Goal: Understand process/instructions

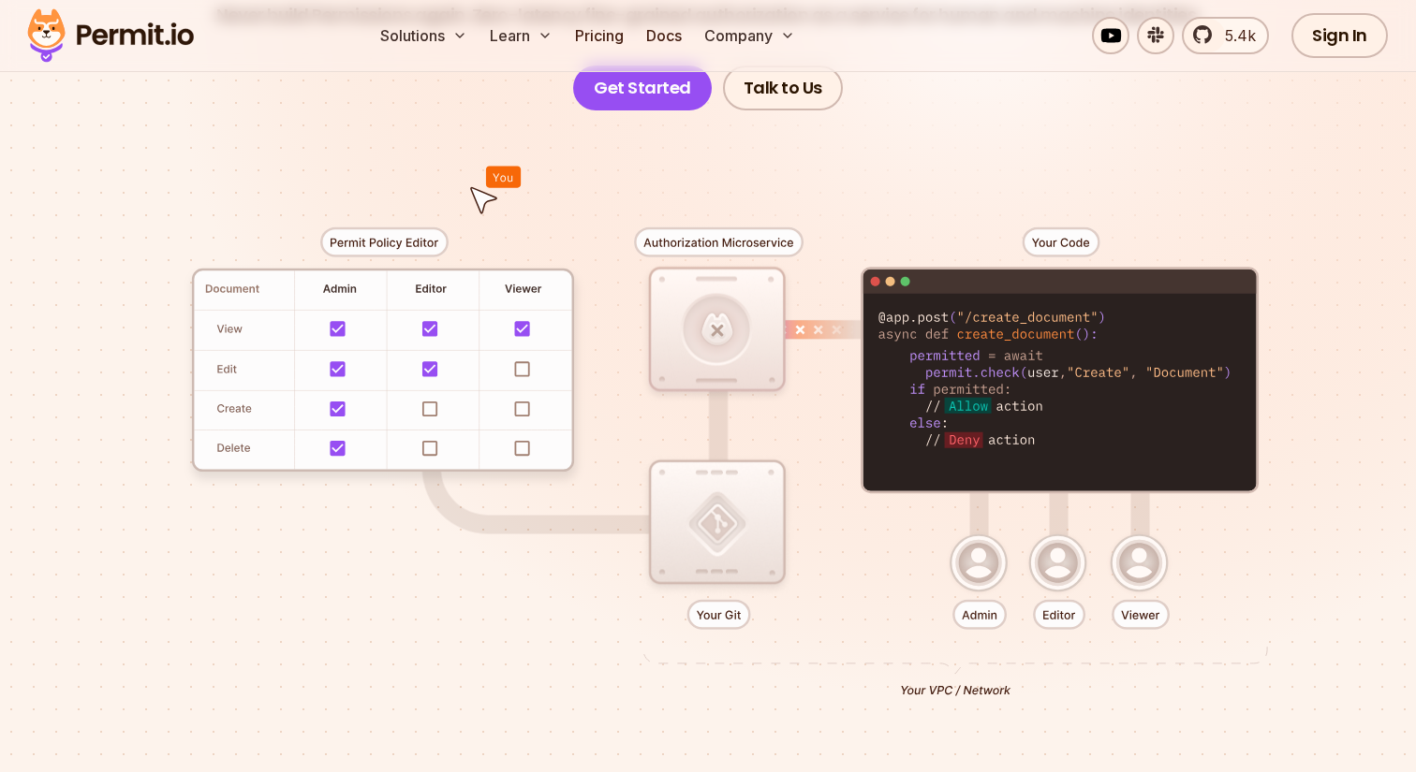
scroll to position [278, 0]
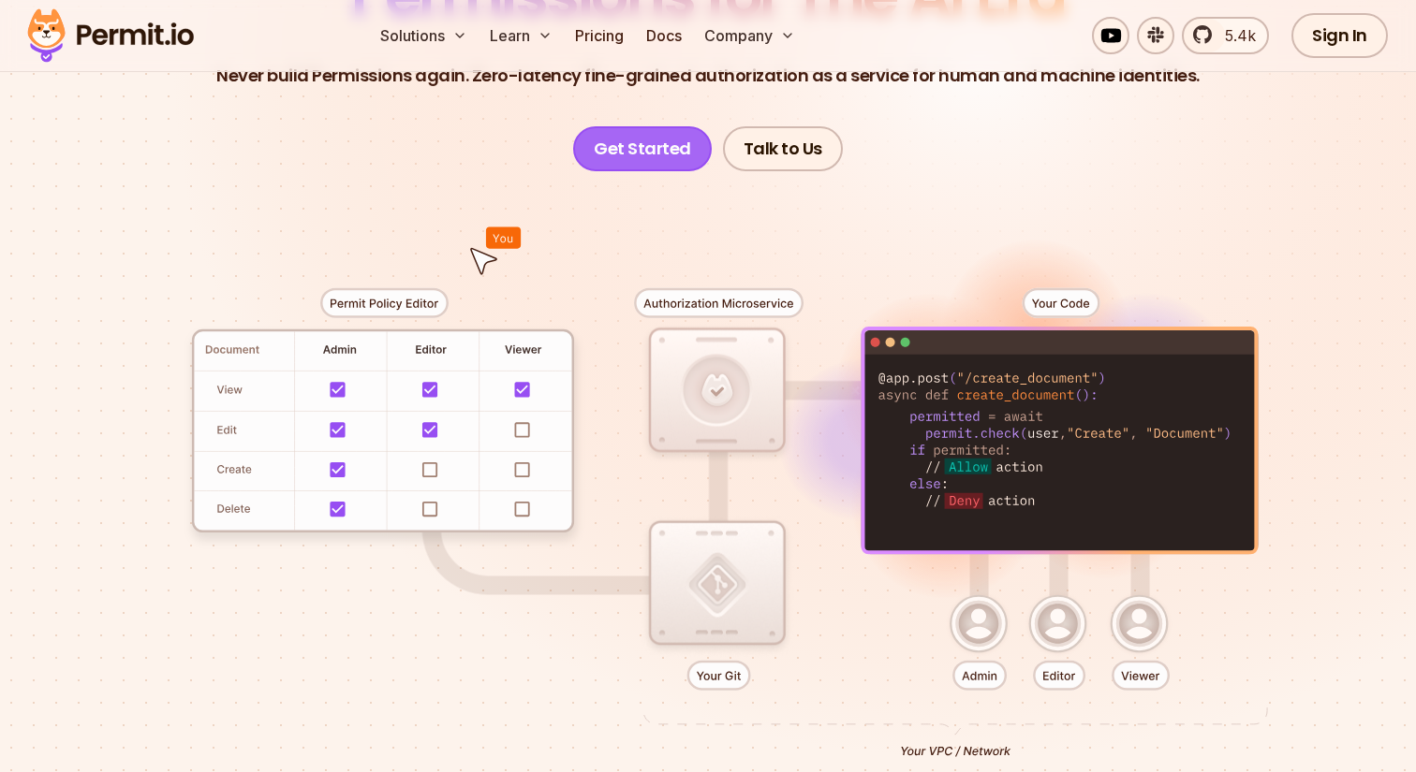
click at [667, 149] on link "Get Started" at bounding box center [642, 148] width 139 height 45
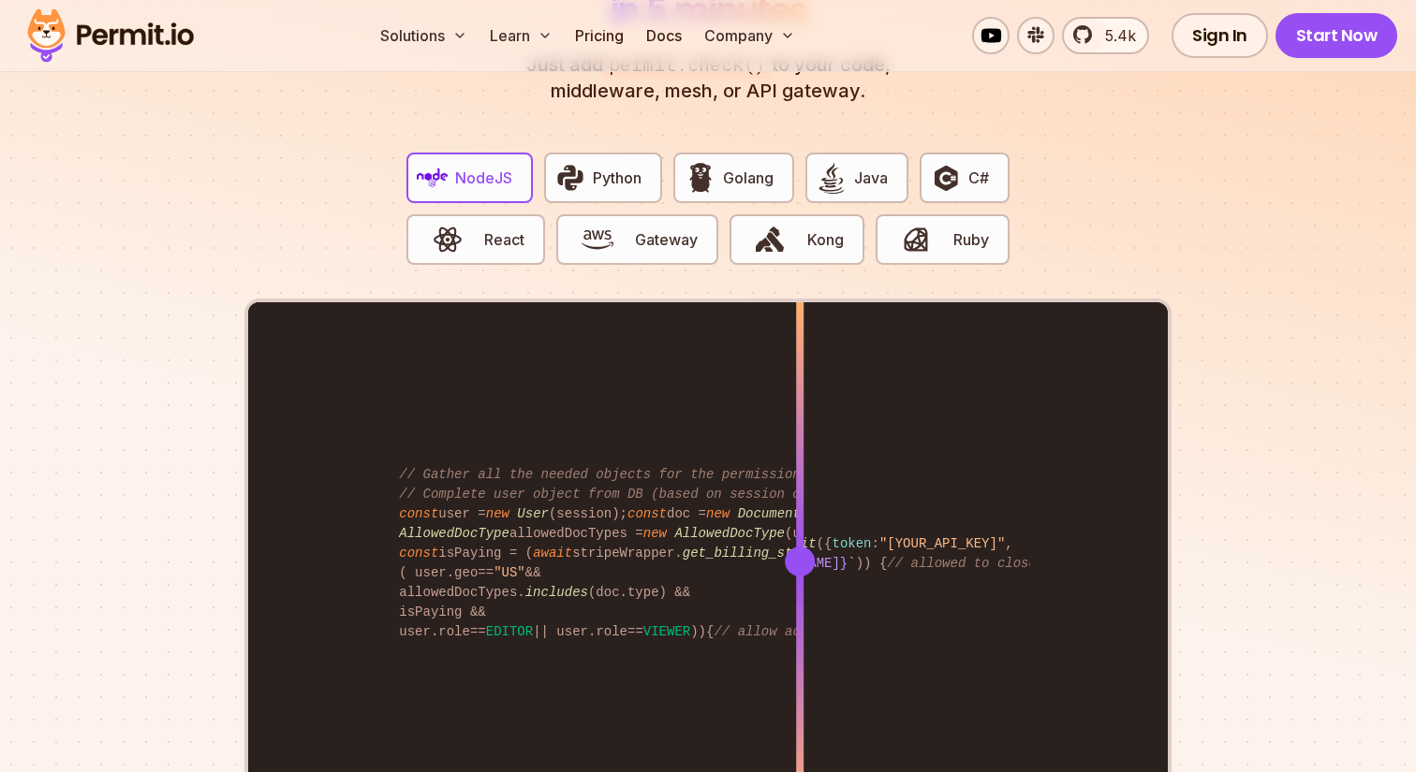
scroll to position [3655, 0]
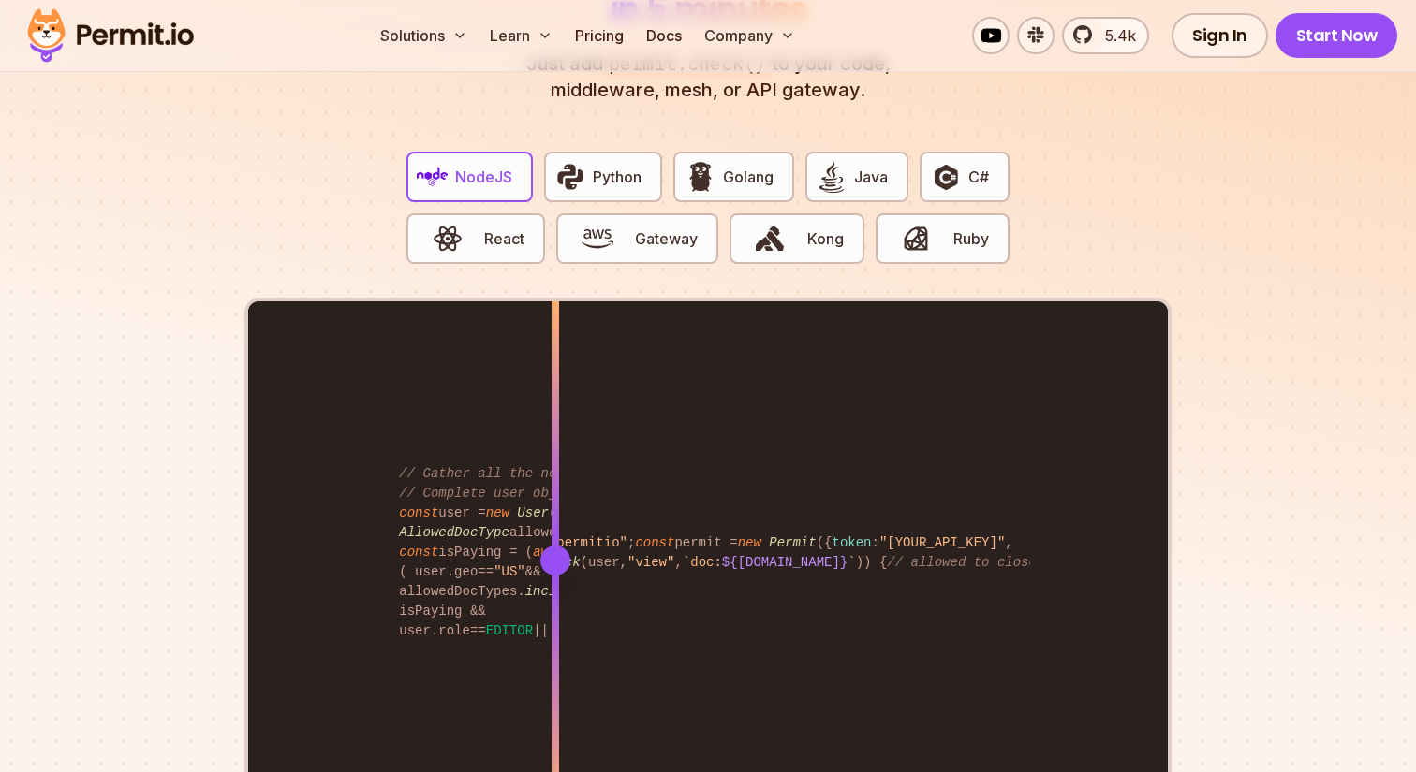
drag, startPoint x: 795, startPoint y: 552, endPoint x: 557, endPoint y: 569, distance: 238.4
click at [556, 569] on div at bounding box center [554, 559] width 7 height 517
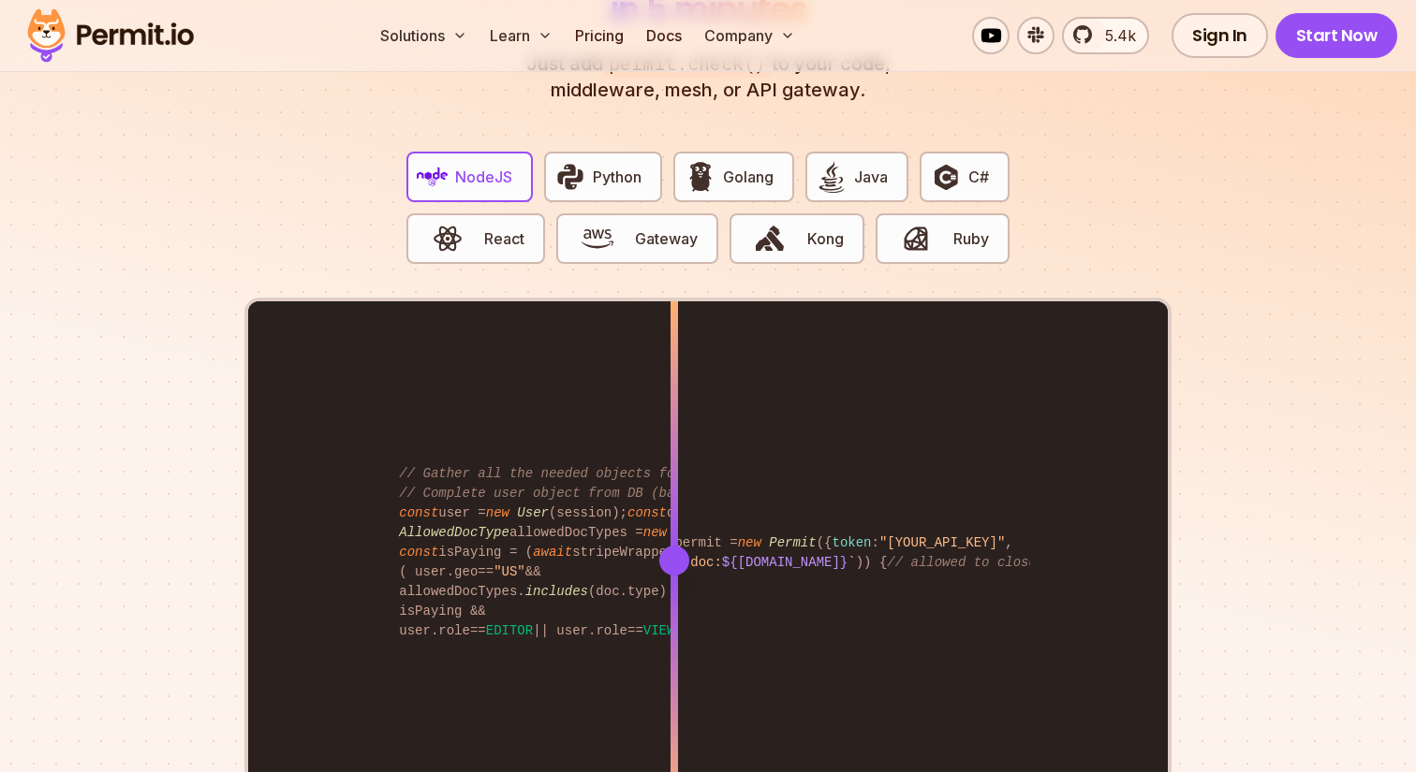
drag, startPoint x: 555, startPoint y: 552, endPoint x: 674, endPoint y: 478, distance: 140.0
click at [674, 478] on div at bounding box center [673, 559] width 7 height 517
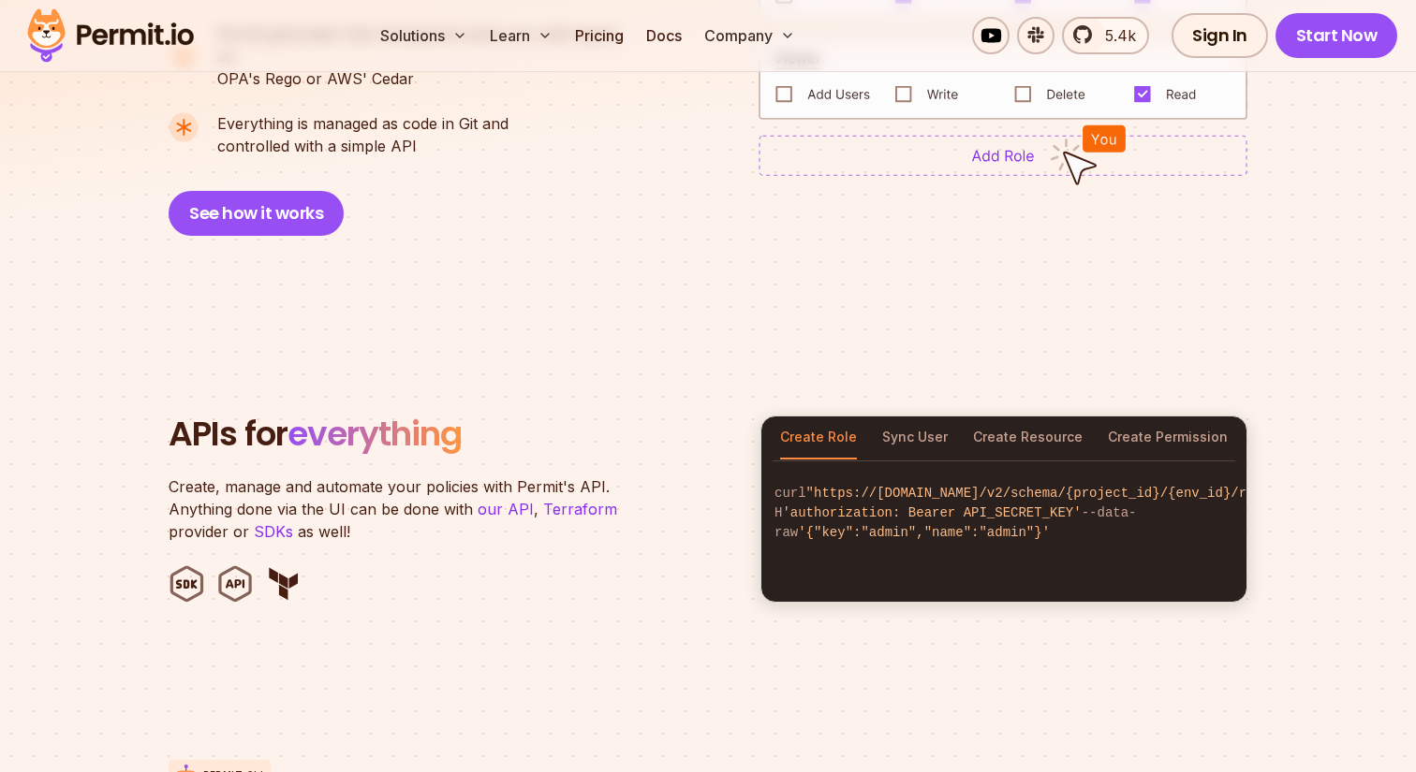
scroll to position [1637, 0]
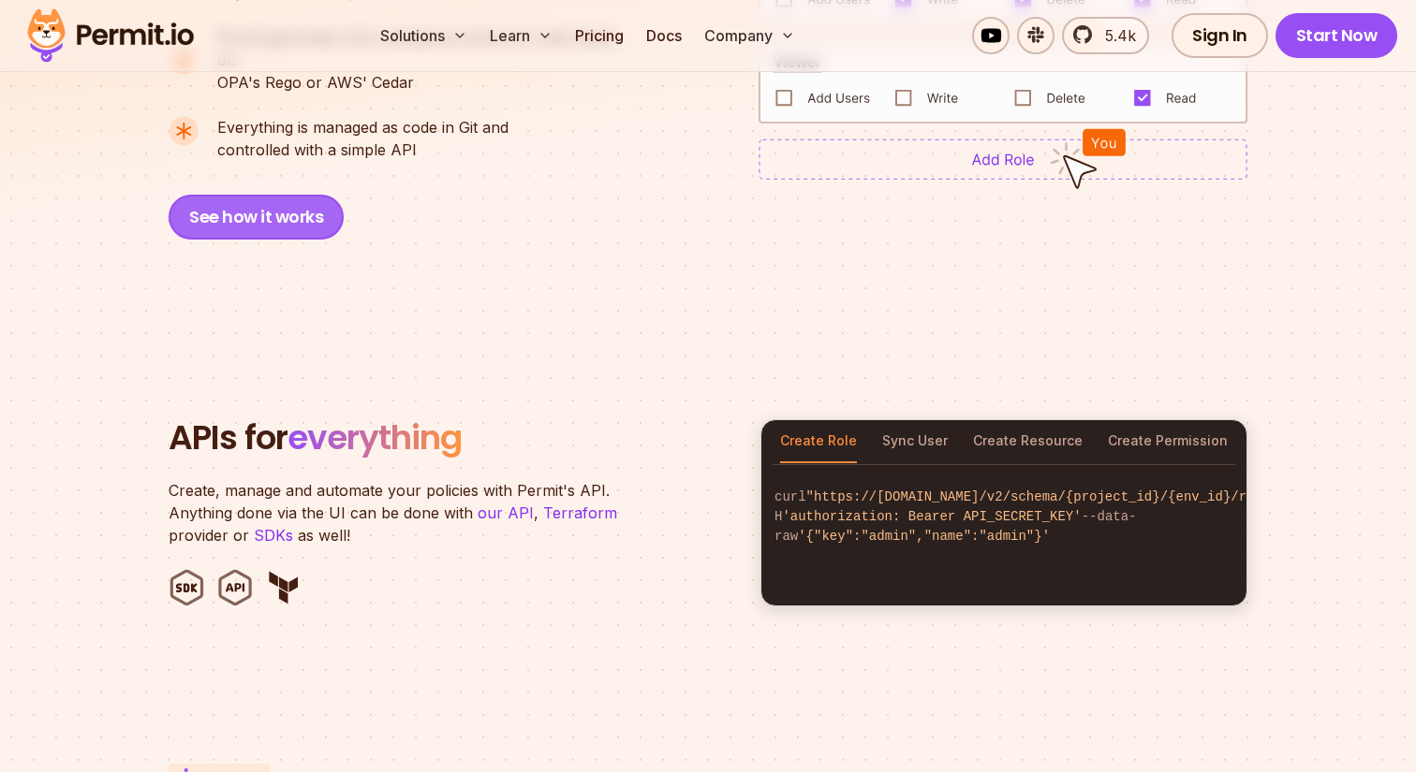
click at [284, 202] on button "See how it works" at bounding box center [256, 217] width 175 height 45
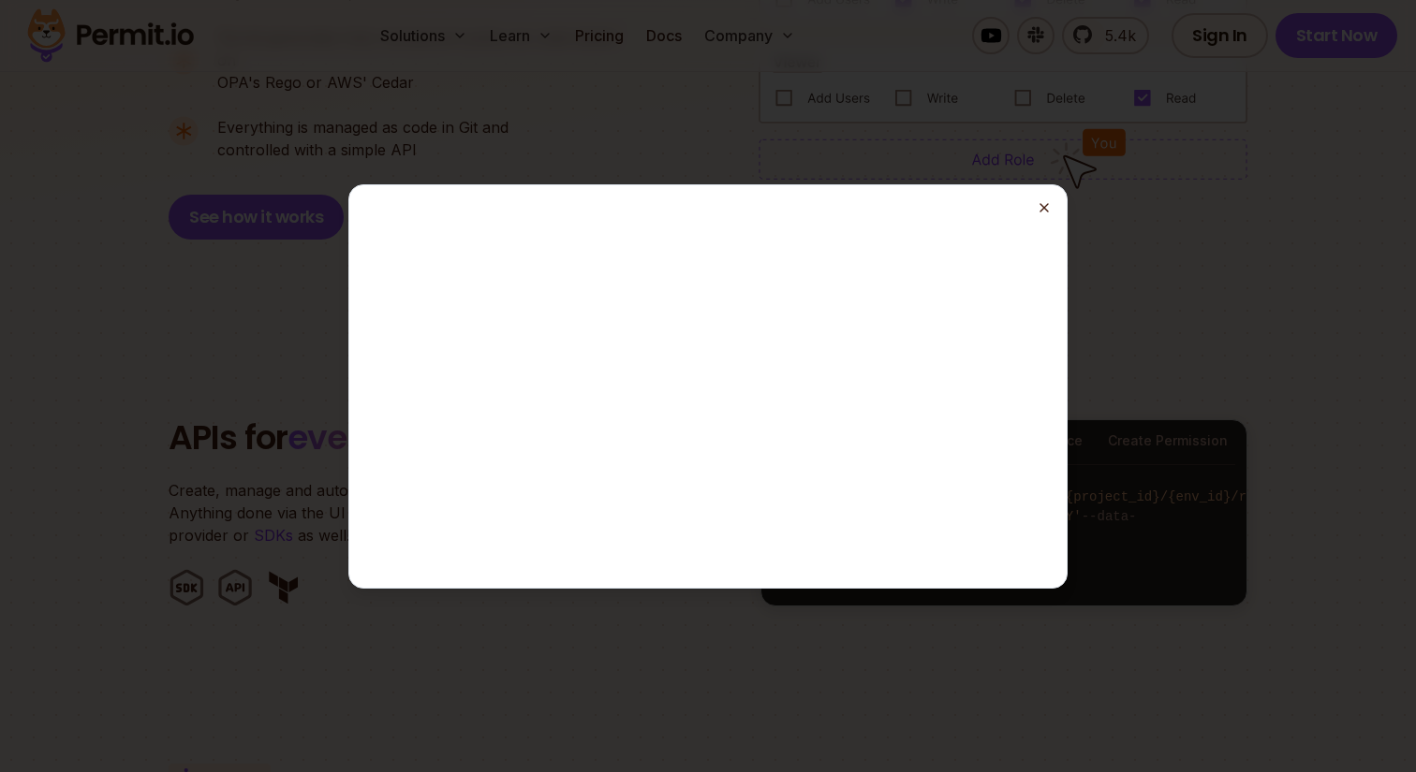
click at [1042, 203] on icon "button" at bounding box center [1043, 207] width 15 height 15
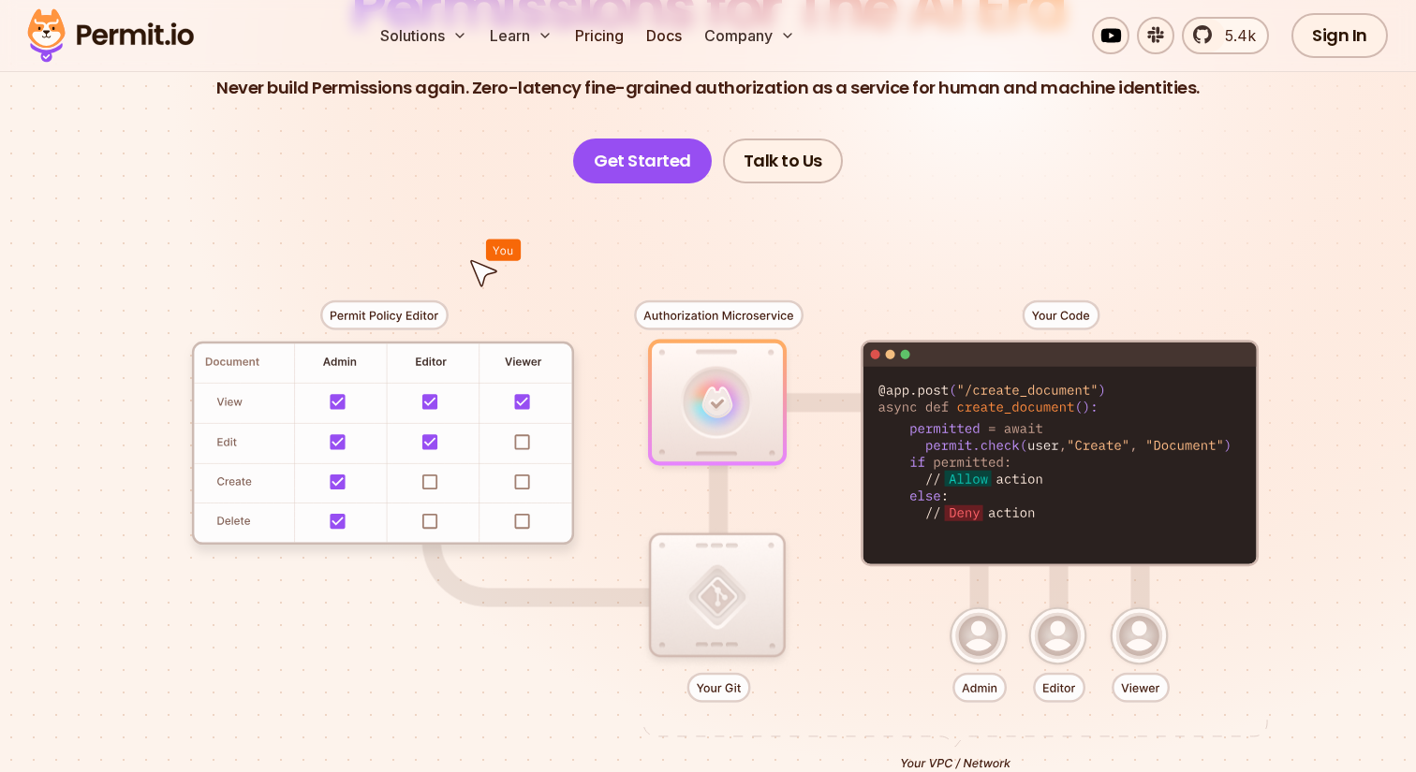
scroll to position [245, 0]
